Goal: Task Accomplishment & Management: Manage account settings

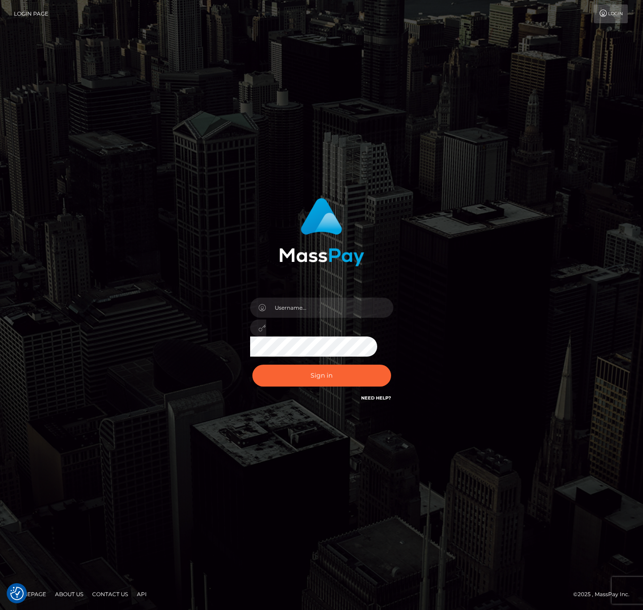
click at [329, 299] on div at bounding box center [321, 325] width 157 height 68
click at [329, 306] on input "text" at bounding box center [329, 308] width 127 height 20
drag, startPoint x: 318, startPoint y: 310, endPoint x: 367, endPoint y: 310, distance: 48.7
click at [318, 310] on input "speralta" at bounding box center [329, 308] width 127 height 20
type input "speralta"
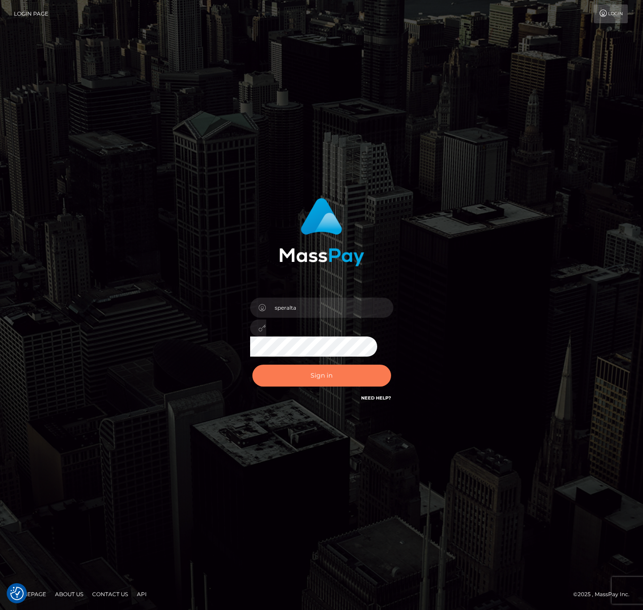
click at [288, 373] on button "Sign in" at bounding box center [321, 376] width 139 height 22
click at [404, 251] on div at bounding box center [321, 228] width 235 height 75
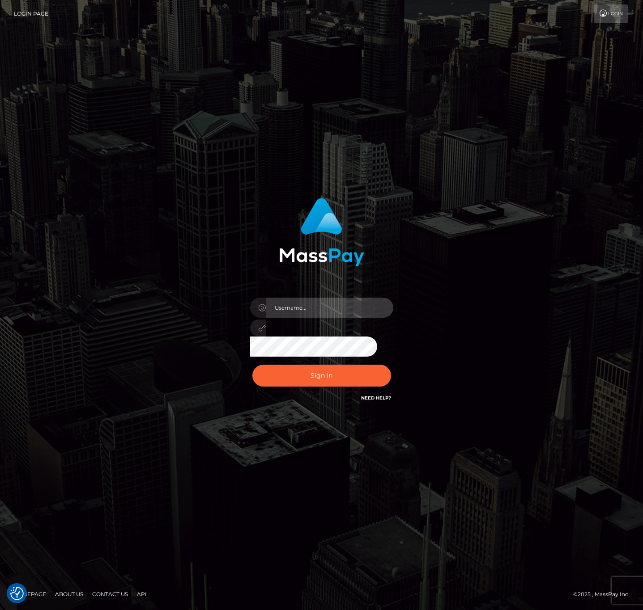
click at [351, 307] on input "text" at bounding box center [329, 308] width 127 height 20
type input "speralta"
click at [252, 365] on button "Sign in" at bounding box center [321, 376] width 139 height 22
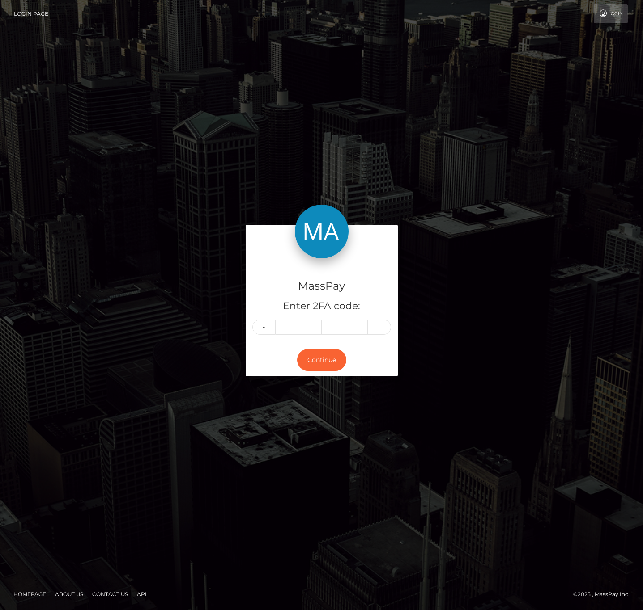
type input "8"
type input "7"
type input "9"
type input "7"
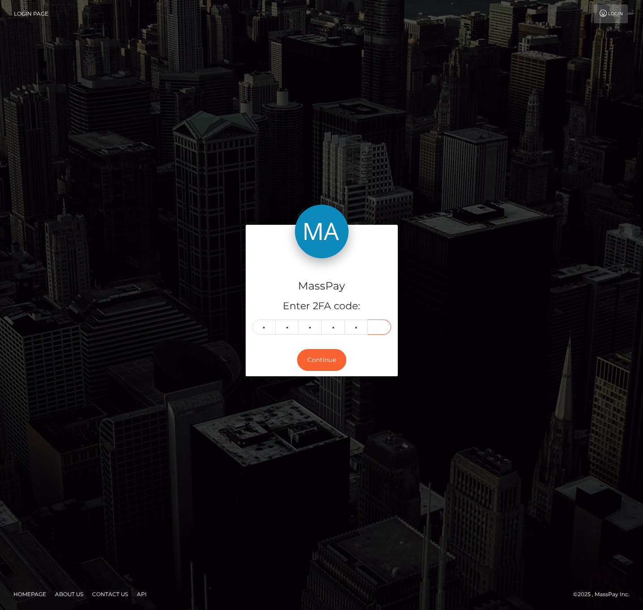
type input "3"
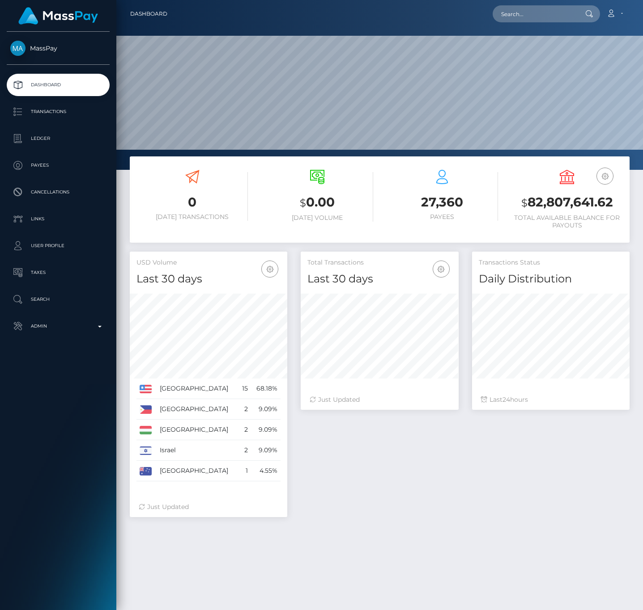
click at [62, 117] on p "Transactions" at bounding box center [58, 111] width 96 height 13
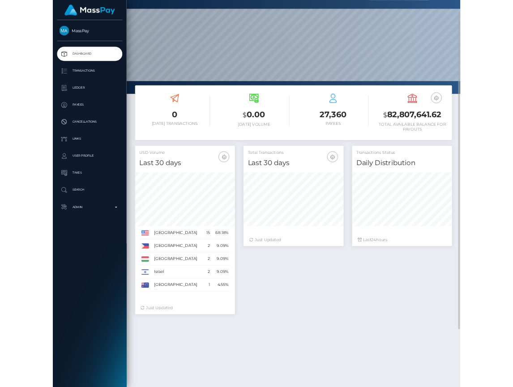
scroll to position [158, 114]
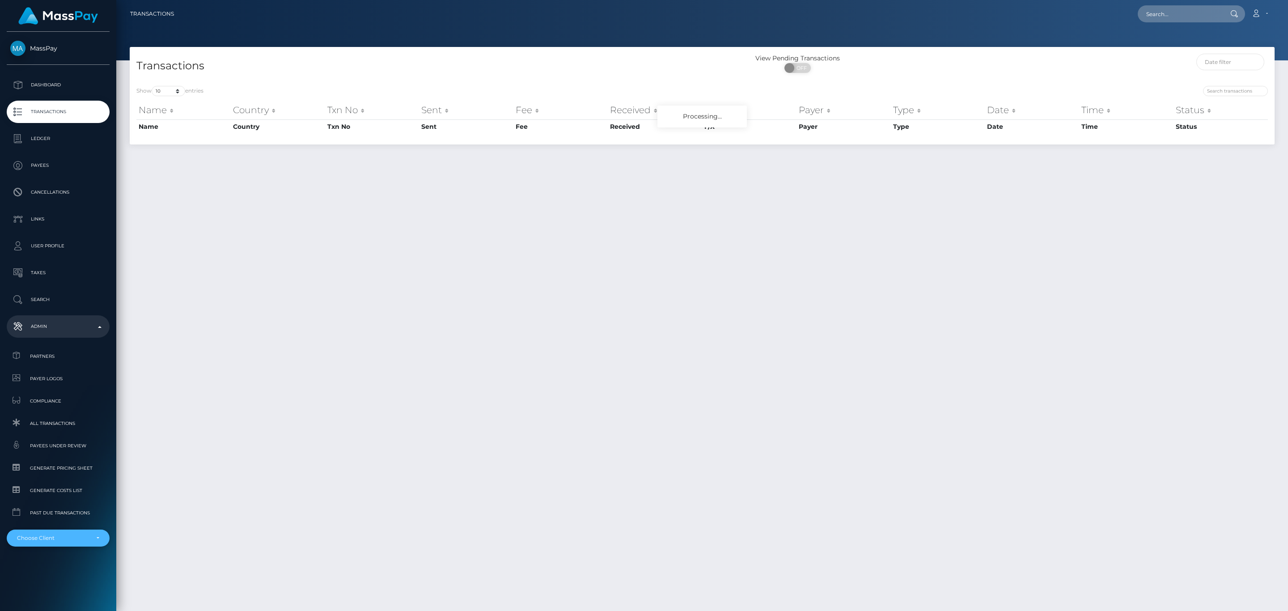
click at [84, 534] on div "Choose Client" at bounding box center [53, 537] width 72 height 7
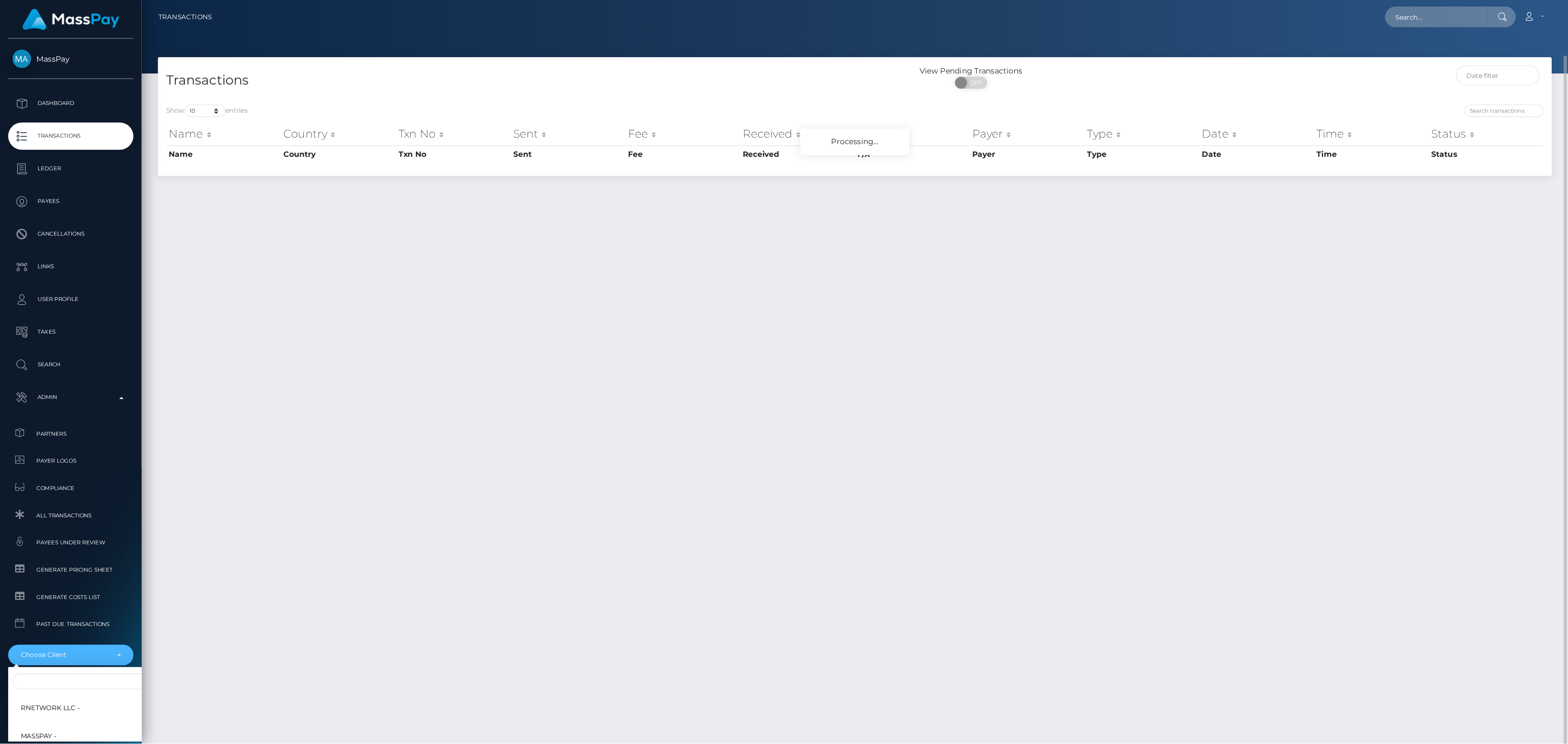
scroll to position [21, 0]
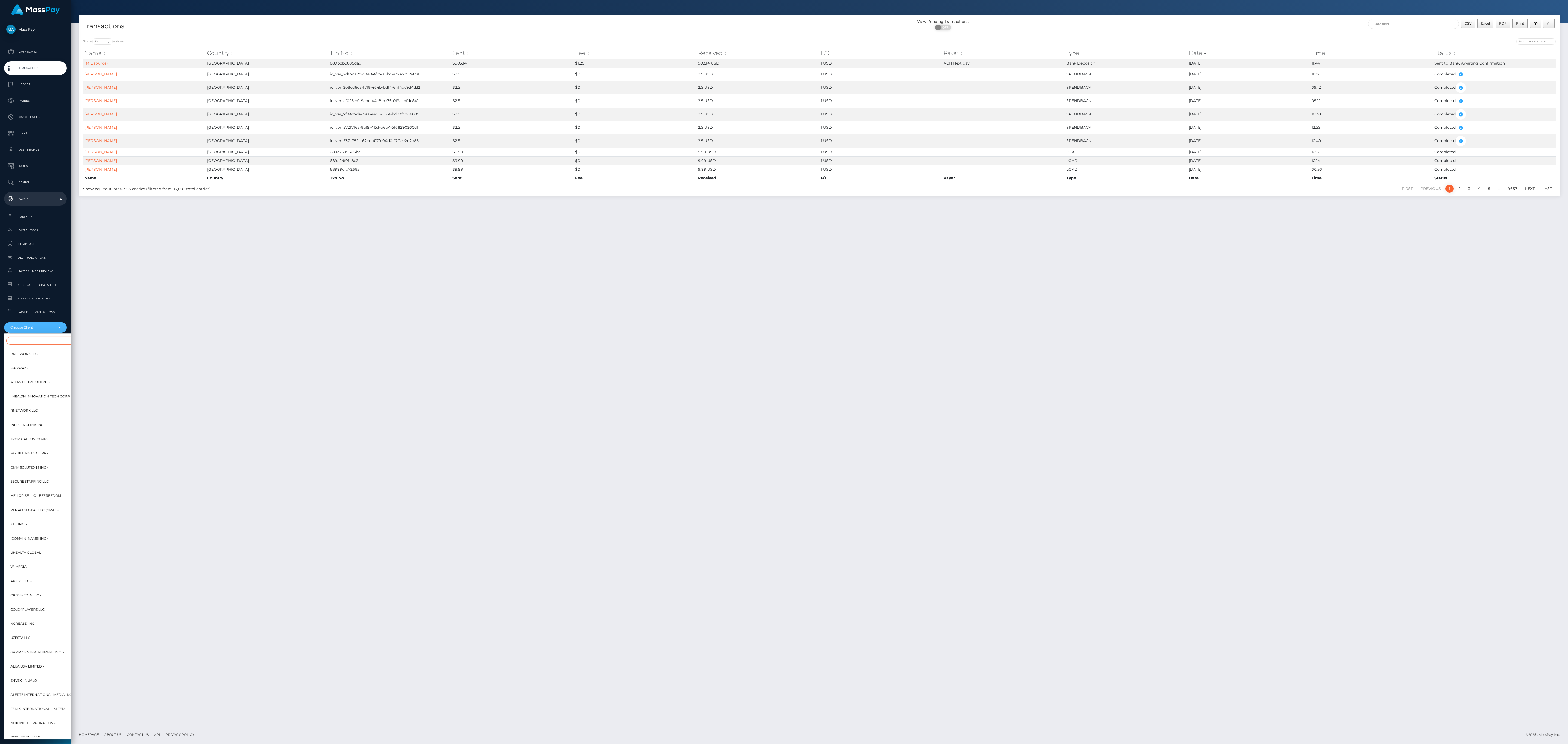
drag, startPoint x: 24, startPoint y: 342, endPoint x: 28, endPoint y: 342, distance: 4.0
click at [24, 342] on input "Search" at bounding box center [66, 340] width 120 height 8
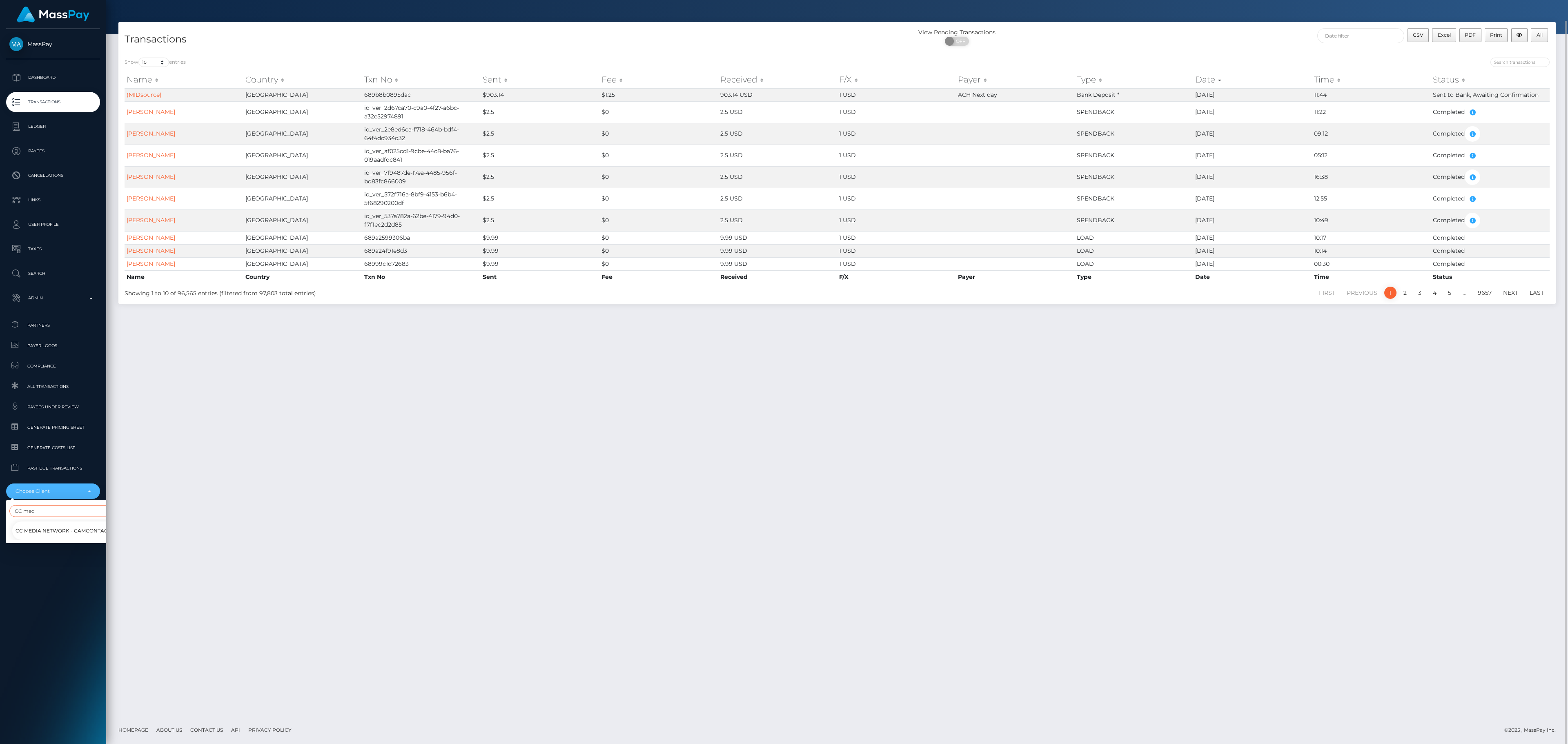
scroll to position [0, 0]
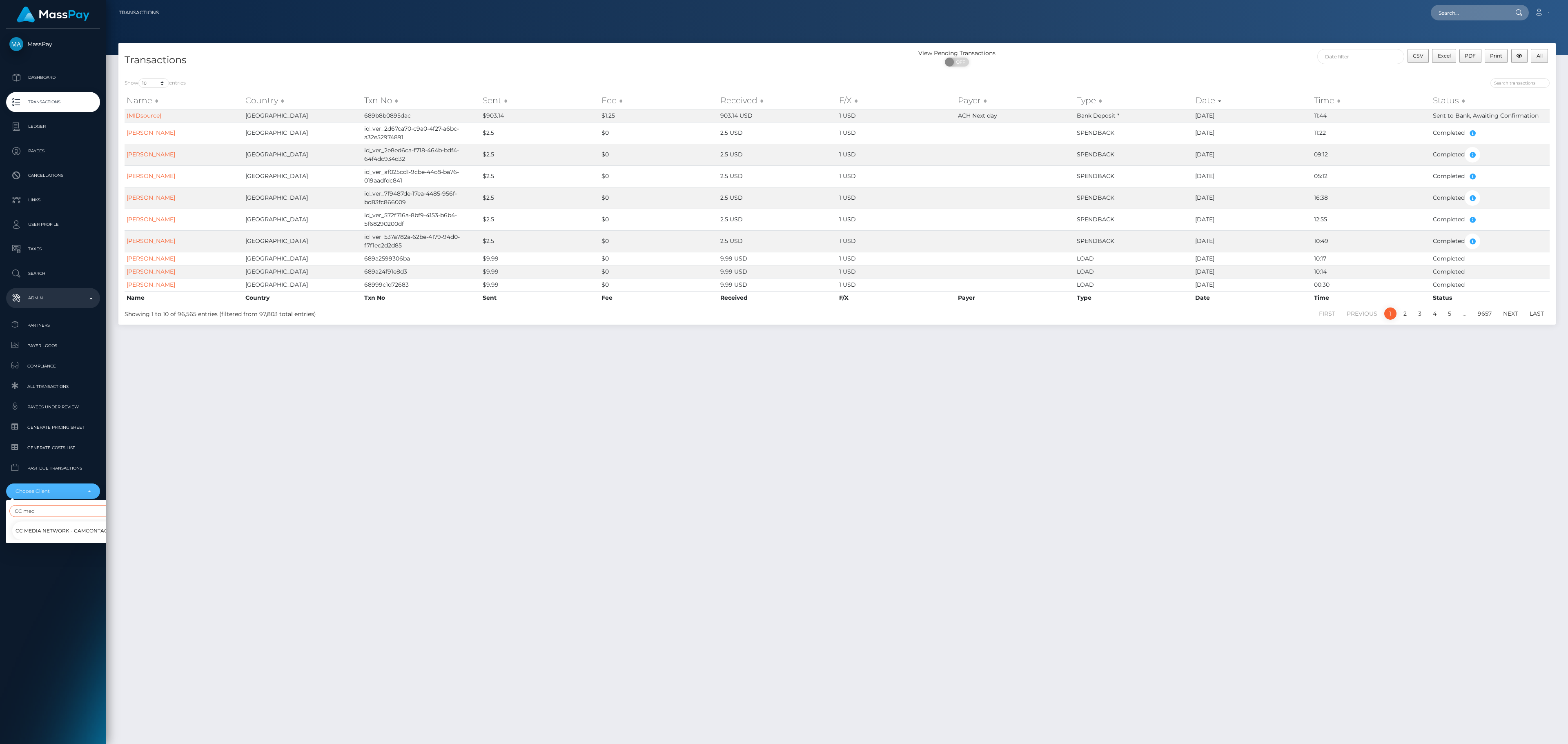
type input "CC med"
click at [58, 525] on link "CC Media Network - CamContacts" at bounding box center [70, 530] width 117 height 18
select select "87"
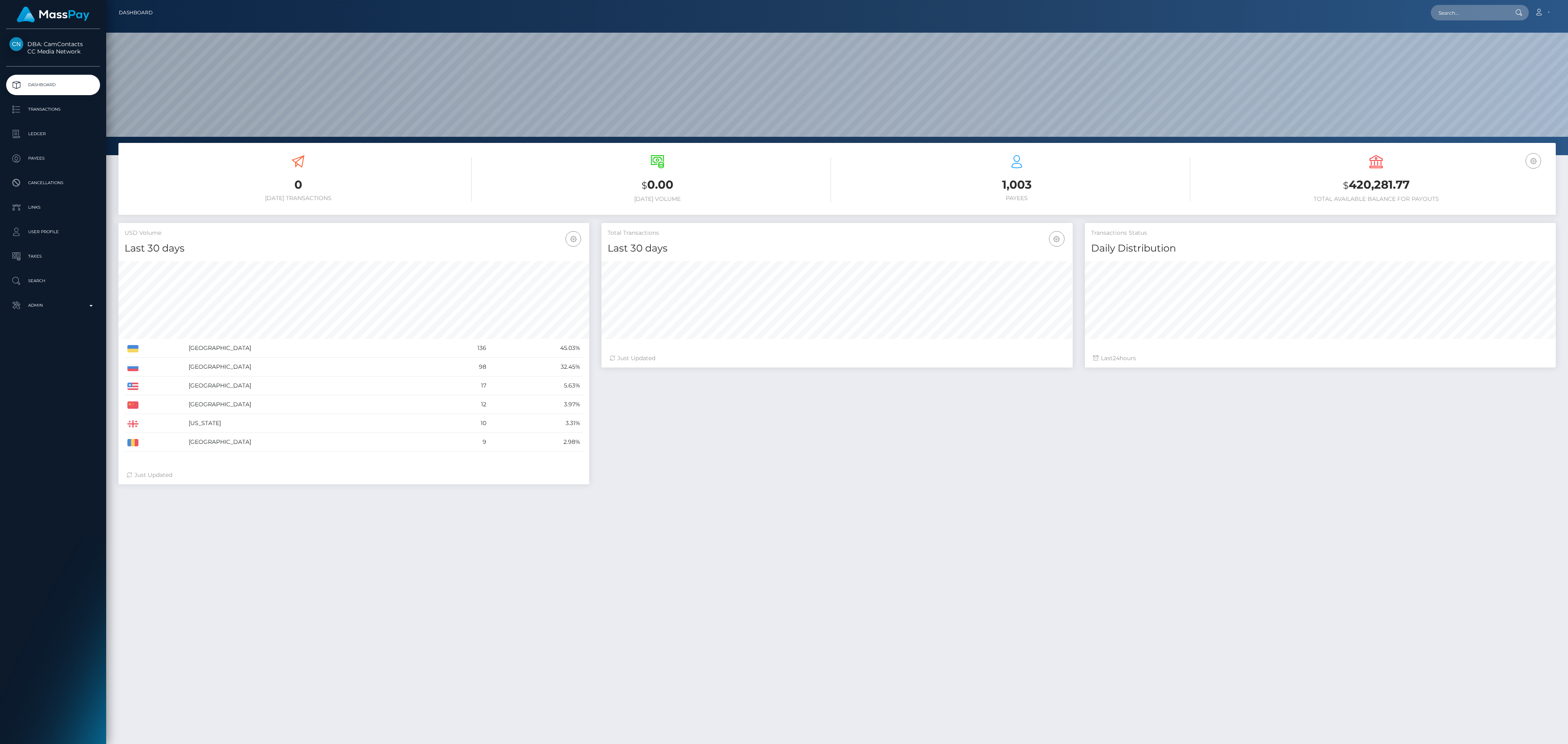
scroll to position [144, 470]
click at [47, 113] on p "Transactions" at bounding box center [53, 109] width 88 height 12
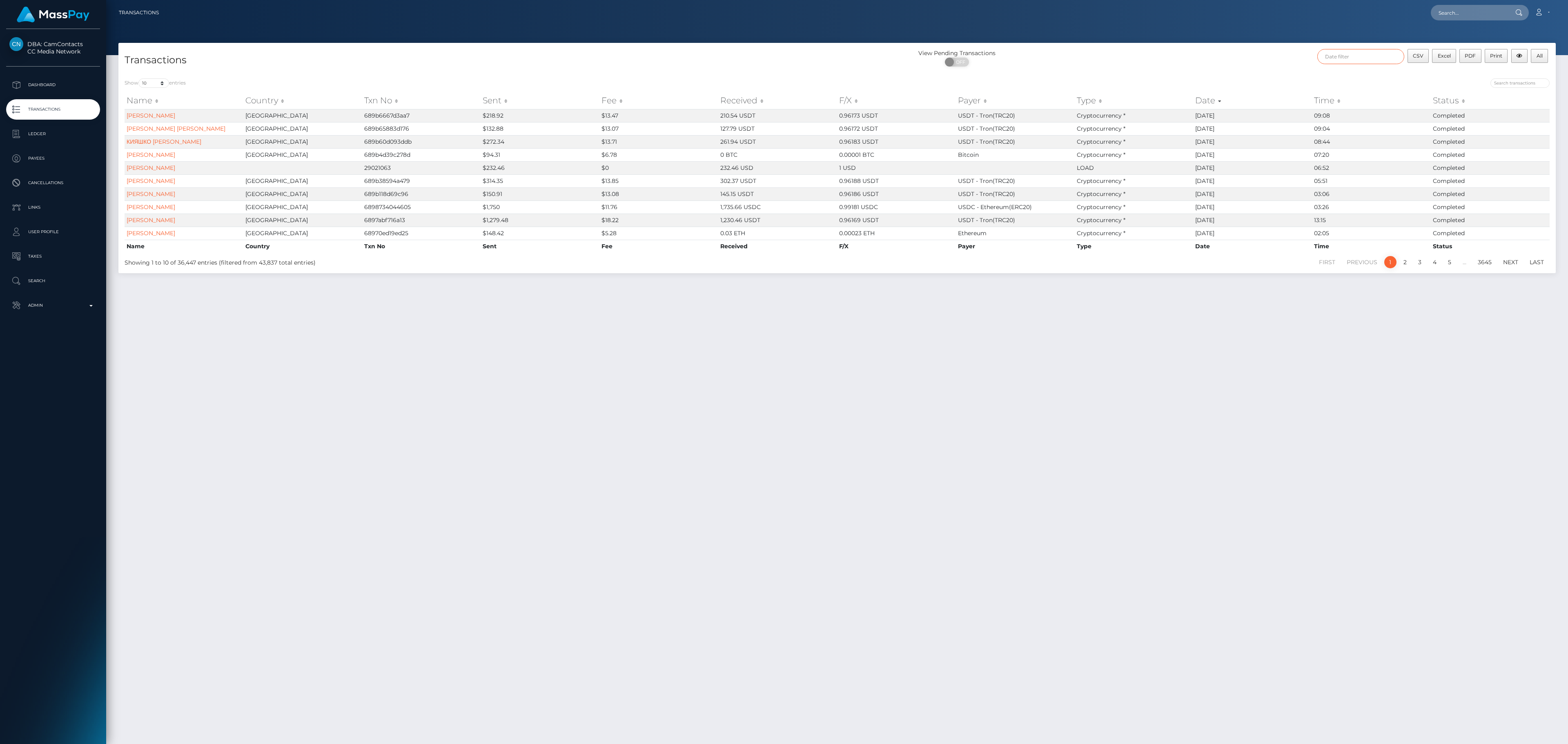
click at [1389, 58] on input "text" at bounding box center [1361, 57] width 87 height 16
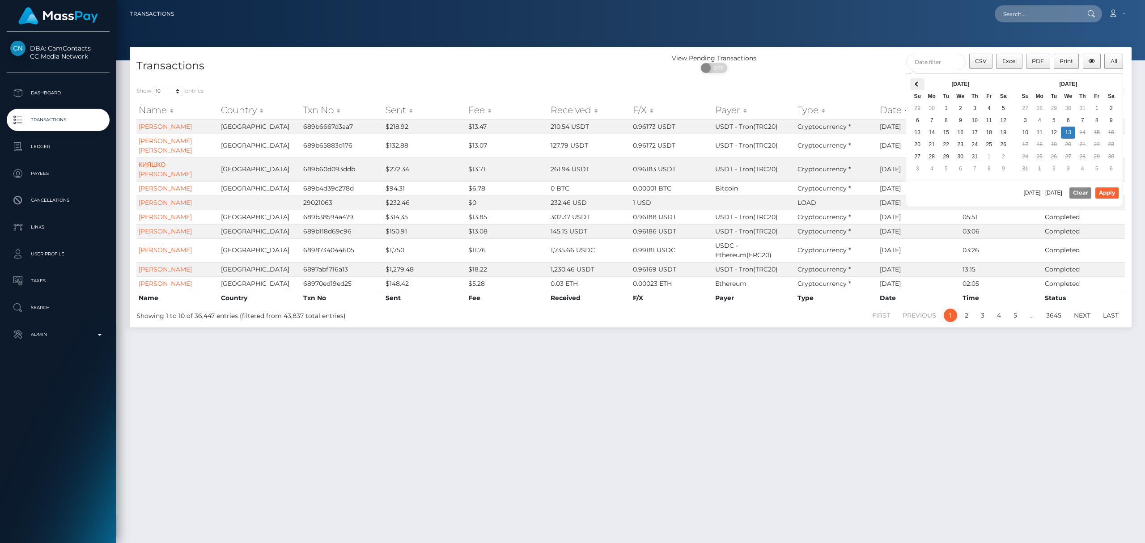
click at [920, 80] on th at bounding box center [917, 84] width 14 height 12
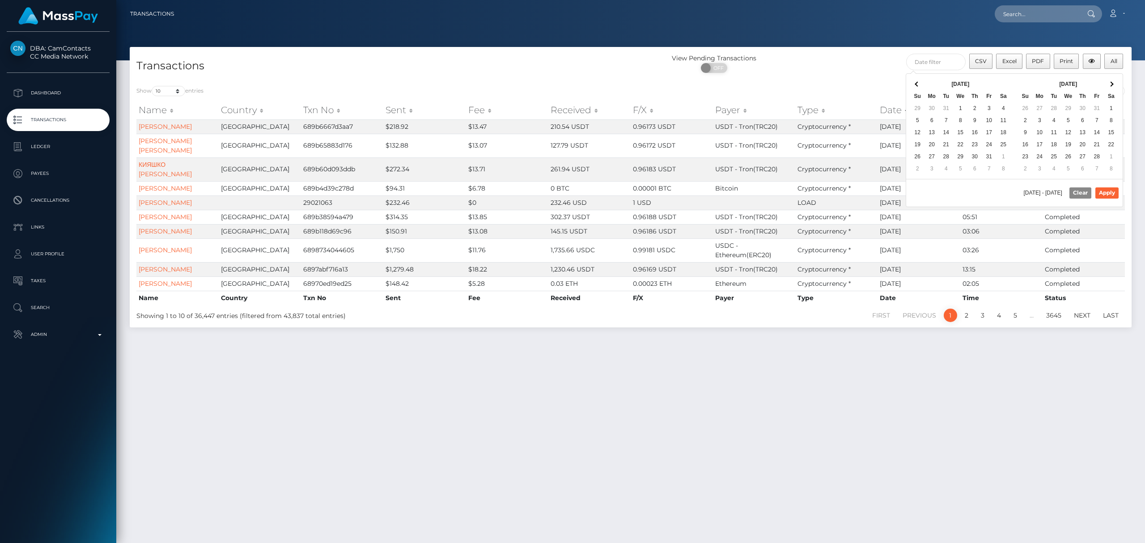
click at [920, 80] on th at bounding box center [917, 84] width 14 height 12
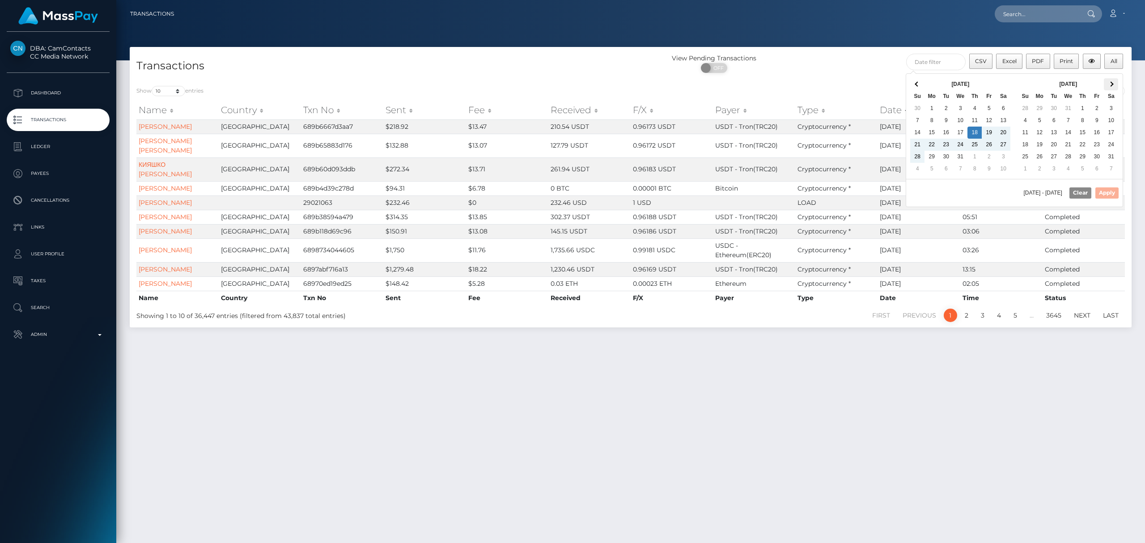
click at [1110, 86] on th at bounding box center [1111, 84] width 14 height 12
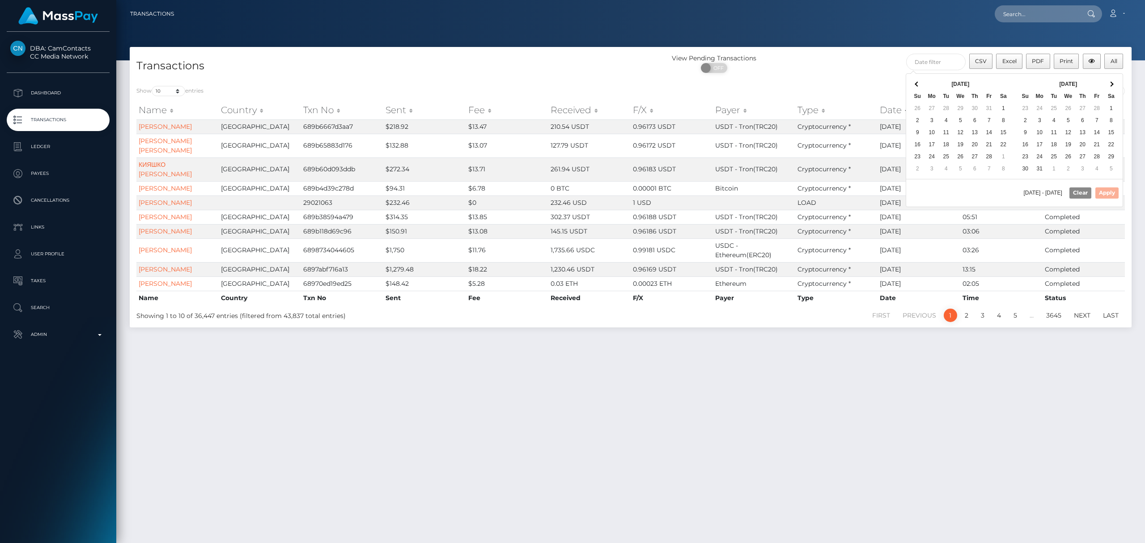
click at [1110, 86] on th at bounding box center [1111, 84] width 14 height 12
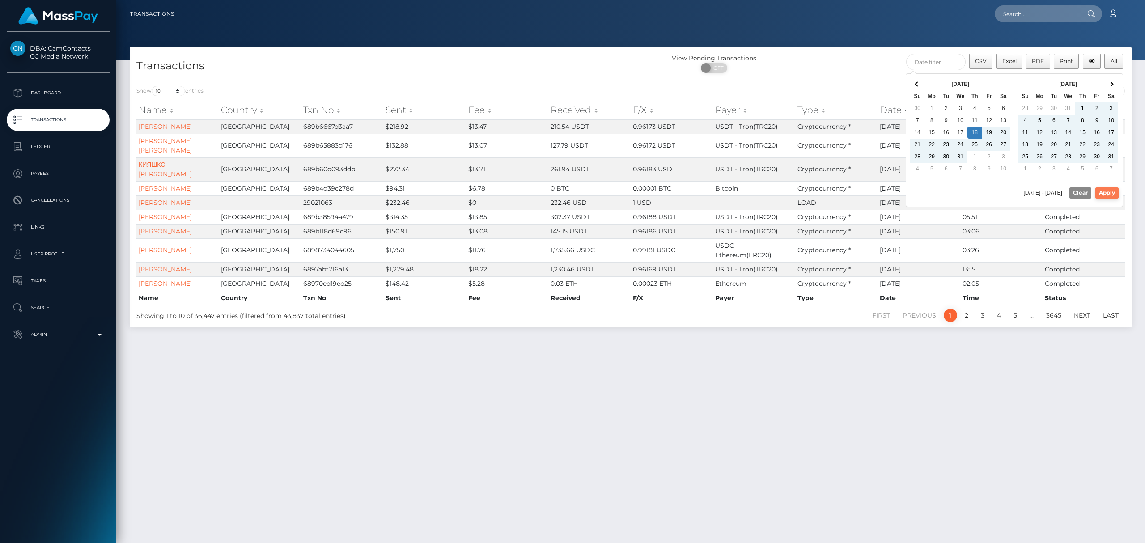
click at [1117, 196] on button "Apply" at bounding box center [1106, 192] width 23 height 11
type input "[DATE] - [DATE]"
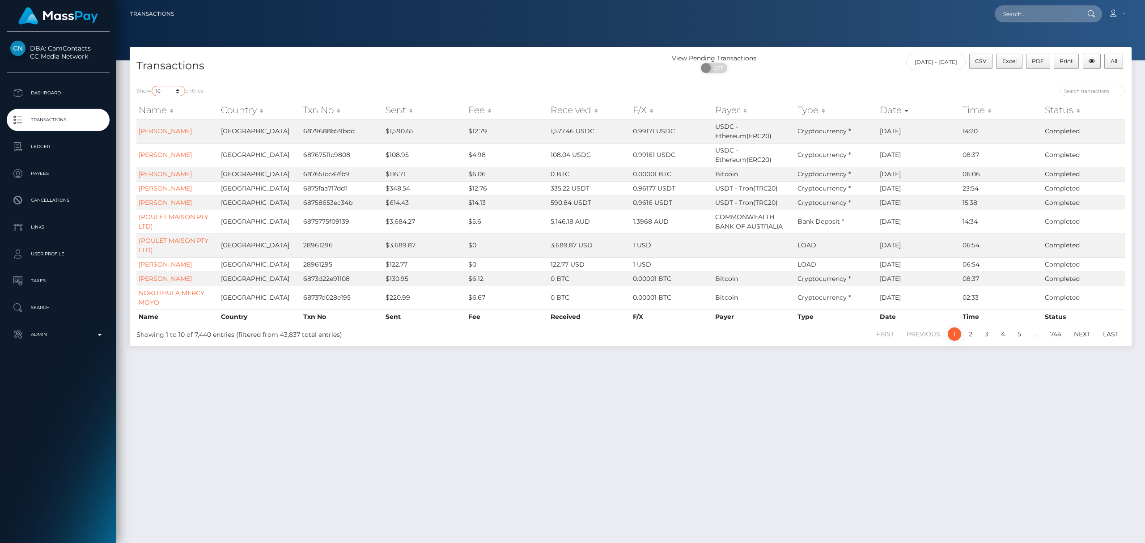
click at [179, 91] on select "10 25 50 100 250 500 1,000 3,500 All" at bounding box center [169, 91] width 34 height 10
click at [153, 86] on select "10 25 50 100 250 500 1,000 3,500 All" at bounding box center [169, 91] width 34 height 10
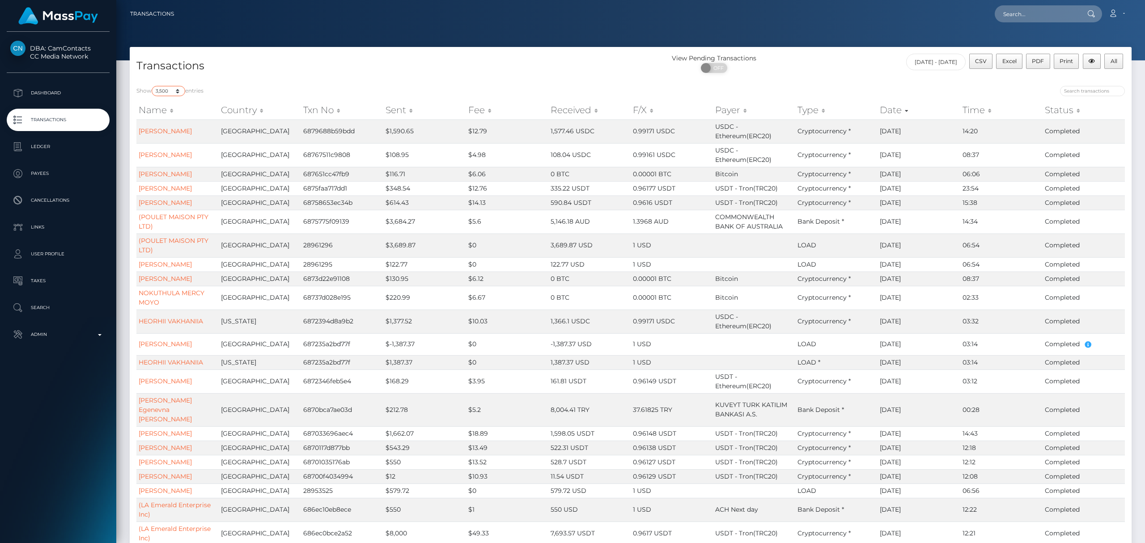
click at [165, 91] on select "10 25 50 100 250 500 1,000 3,500 All" at bounding box center [169, 91] width 34 height 10
select select "-1"
click at [153, 86] on select "10 25 50 100 250 500 1,000 3,500 All" at bounding box center [169, 91] width 34 height 10
click at [1004, 65] on button "Excel" at bounding box center [1009, 61] width 26 height 15
click at [58, 89] on p "Dashboard" at bounding box center [58, 92] width 96 height 13
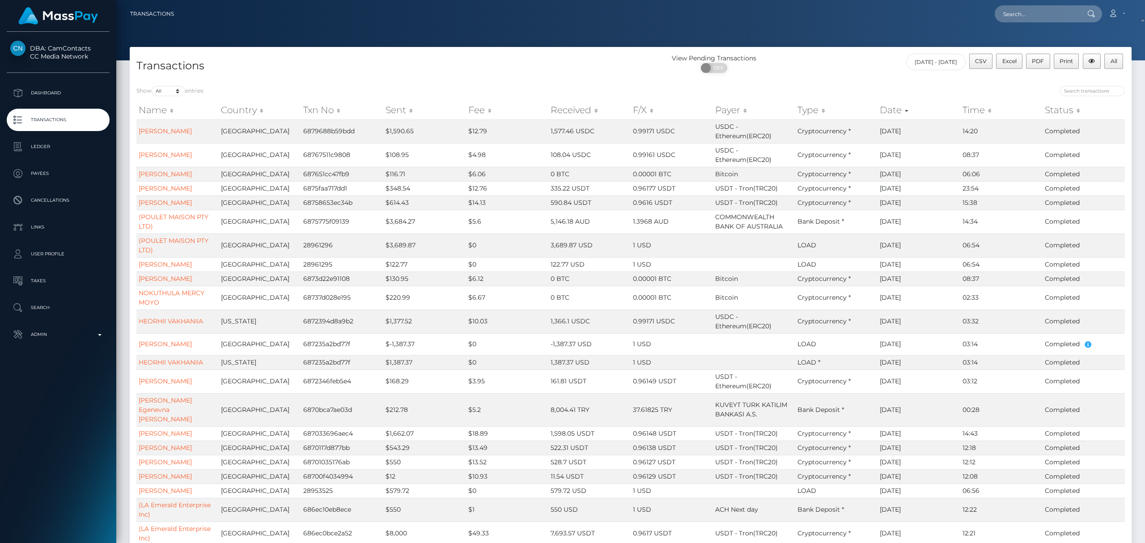
scroll to position [20, 0]
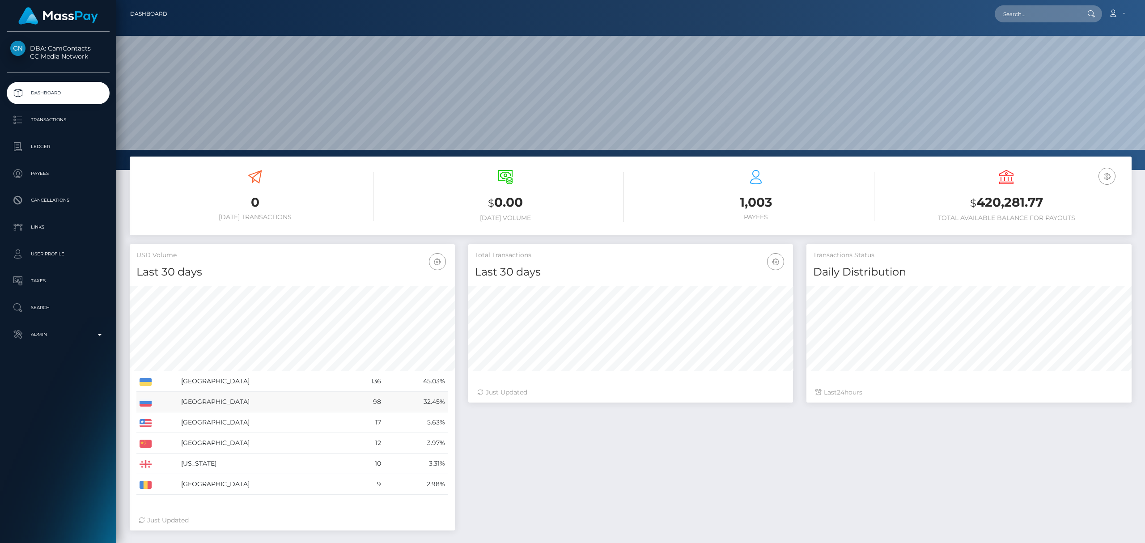
scroll to position [158, 325]
drag, startPoint x: 178, startPoint y: 376, endPoint x: 449, endPoint y: 487, distance: 293.8
click at [449, 487] on div "[GEOGRAPHIC_DATA] 136 45.03% [GEOGRAPHIC_DATA]" at bounding box center [292, 392] width 325 height 224
copy table
